Goal: Task Accomplishment & Management: Manage account settings

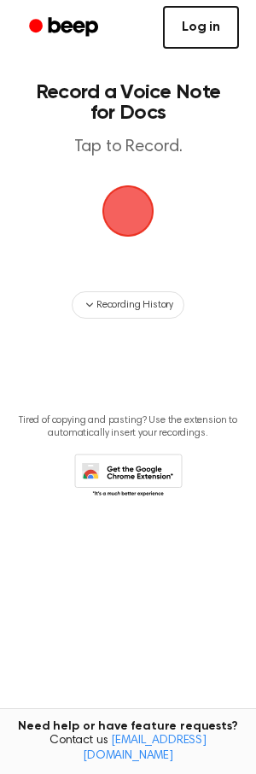
click at [203, 32] on link "Log in" at bounding box center [201, 27] width 76 height 43
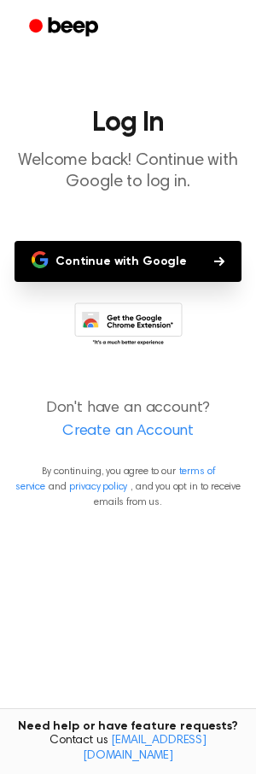
click at [137, 253] on button "Continue with Google" at bounding box center [128, 261] width 227 height 41
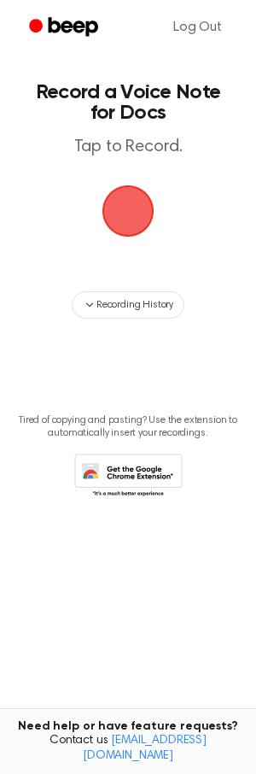
click at [132, 230] on span "button" at bounding box center [129, 211] width 52 height 52
click at [129, 217] on span "button" at bounding box center [128, 211] width 48 height 48
click at [125, 226] on span "button" at bounding box center [128, 211] width 48 height 48
click at [204, 19] on link "Log Out" at bounding box center [197, 27] width 83 height 41
